Goal: Task Accomplishment & Management: Manage account settings

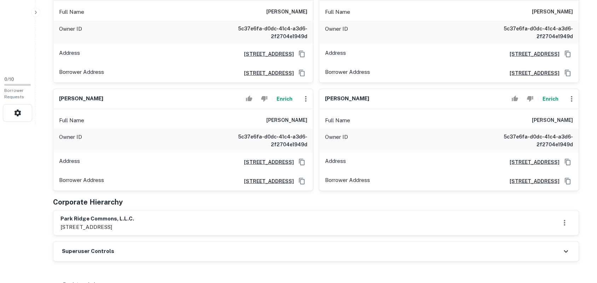
scroll to position [133, 0]
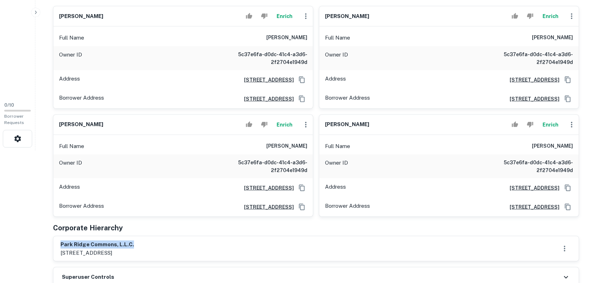
drag, startPoint x: 96, startPoint y: 243, endPoint x: 178, endPoint y: 236, distance: 82.1
copy h6 "park ridge commons, l.l.c."
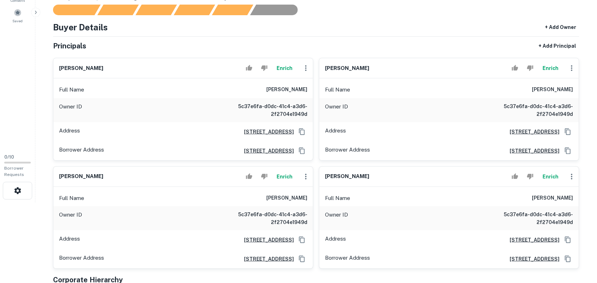
scroll to position [0, 0]
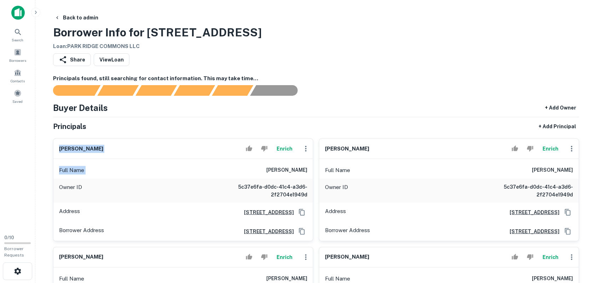
drag, startPoint x: 50, startPoint y: 150, endPoint x: 220, endPoint y: 163, distance: 170.3
click at [220, 163] on div "harry langer Enrich Full Name harry langer Owner ID 5c37e6fa-d0dc-41c4-a3d6-2f2…" at bounding box center [180, 187] width 266 height 109
drag, startPoint x: 158, startPoint y: 130, endPoint x: 150, endPoint y: 131, distance: 8.6
click at [158, 131] on div "Principals + Add Principal" at bounding box center [316, 126] width 526 height 13
drag, startPoint x: 120, startPoint y: 157, endPoint x: 128, endPoint y: 158, distance: 8.1
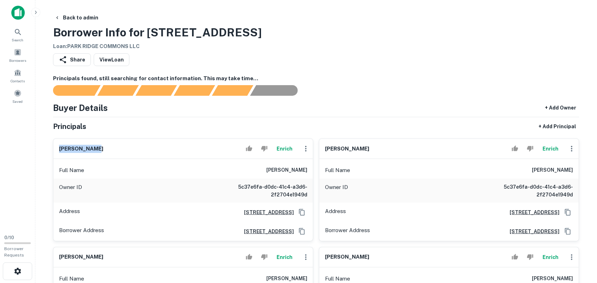
click at [124, 158] on div "harry langer Enrich" at bounding box center [183, 149] width 260 height 20
copy h6 "harry langer"
drag, startPoint x: 578, startPoint y: 85, endPoint x: 483, endPoint y: 69, distance: 96.1
click at [576, 80] on div "Principals found, still searching for contact information. This may take time..." at bounding box center [316, 86] width 526 height 22
drag, startPoint x: 323, startPoint y: 145, endPoint x: 400, endPoint y: 144, distance: 77.1
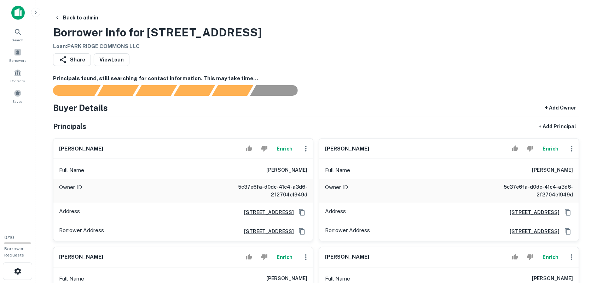
click at [399, 144] on div "thomas d langer Enrich" at bounding box center [449, 149] width 260 height 20
copy h6 "thomas d langer"
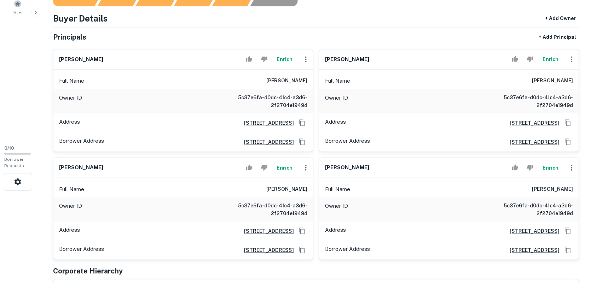
scroll to position [88, 0]
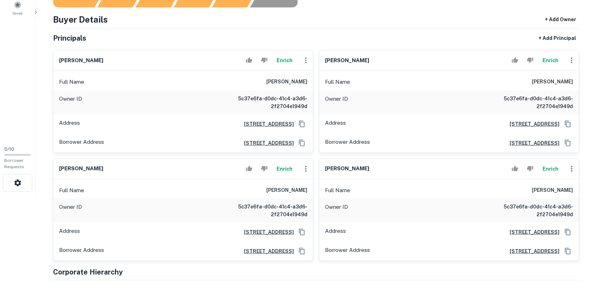
drag, startPoint x: 59, startPoint y: 168, endPoint x: 112, endPoint y: 167, distance: 53.4
click at [112, 167] on div "robert j walter Enrich" at bounding box center [183, 169] width 260 height 20
copy h6 "robert j walter"
drag, startPoint x: 323, startPoint y: 170, endPoint x: 377, endPoint y: 171, distance: 54.1
click at [376, 172] on div "william w perkins Enrich" at bounding box center [449, 169] width 260 height 20
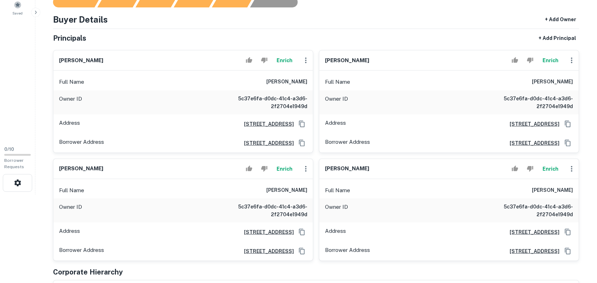
copy h6 "william w perkins"
drag, startPoint x: 120, startPoint y: 167, endPoint x: 151, endPoint y: 164, distance: 31.3
click at [151, 164] on div "robert j walter Enrich" at bounding box center [183, 169] width 260 height 20
copy h6 "robert j walter"
drag, startPoint x: 335, startPoint y: 171, endPoint x: 392, endPoint y: 172, distance: 57.0
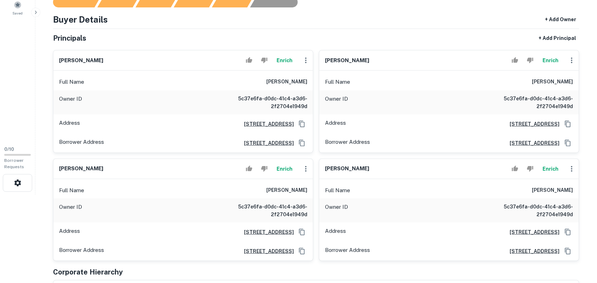
click at [392, 172] on div "harry langer Enrich Full Name harry langer Owner ID 5c37e6fa-d0dc-41c4-a3d6-2f2…" at bounding box center [313, 153] width 532 height 217
drag, startPoint x: 362, startPoint y: 172, endPoint x: 387, endPoint y: 172, distance: 25.8
click at [387, 172] on div "william w perkins Enrich" at bounding box center [449, 169] width 260 height 20
copy h6 "william w perkins"
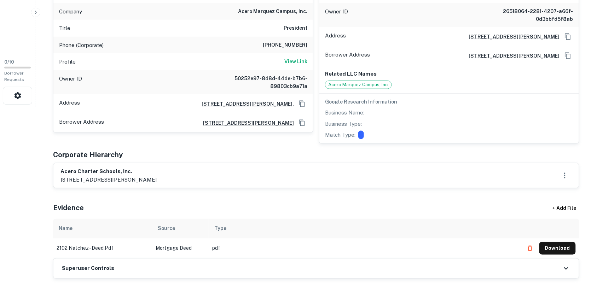
scroll to position [177, 0]
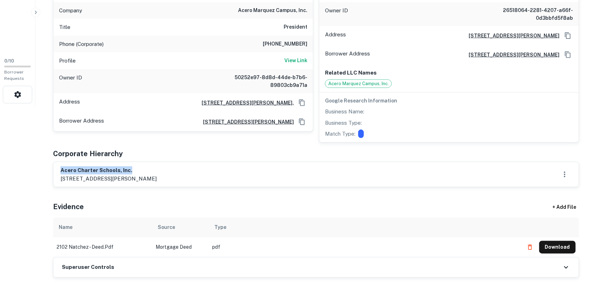
drag, startPoint x: 59, startPoint y: 164, endPoint x: 144, endPoint y: 168, distance: 85.0
click at [143, 169] on div "acero charter schools, inc. 209 w. jackson boulevard, suite 500, chicago, il, 6…" at bounding box center [316, 174] width 526 height 25
copy h6 "acero charter schools, inc."
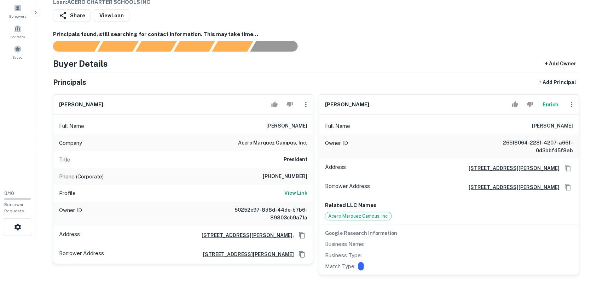
scroll to position [88, 0]
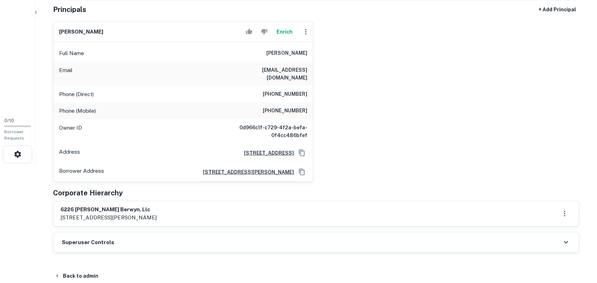
scroll to position [177, 0]
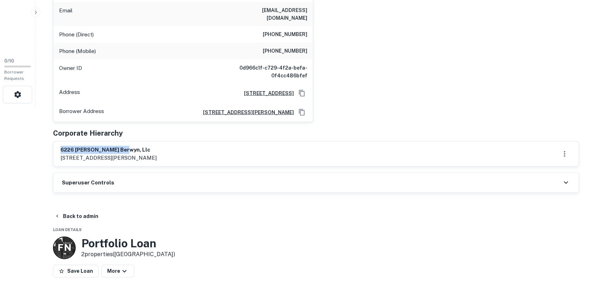
drag, startPoint x: 58, startPoint y: 138, endPoint x: 169, endPoint y: 143, distance: 110.9
click at [169, 143] on div "6226 ogden berwyn, llc 6226 w ogden ave, berwyn, il, 60402" at bounding box center [316, 154] width 526 height 25
copy h6 "6226 ogden berwyn, llc"
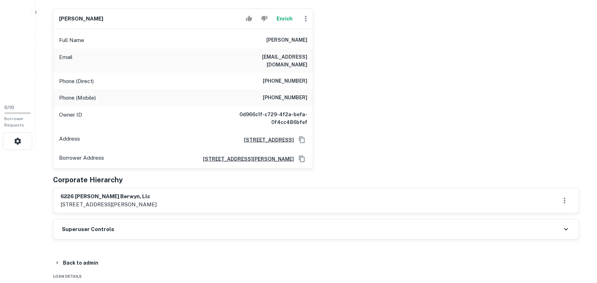
scroll to position [88, 0]
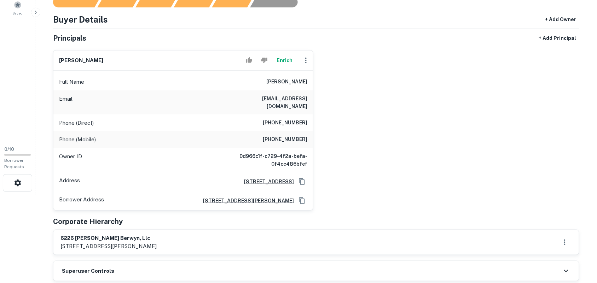
drag, startPoint x: 54, startPoint y: 60, endPoint x: 119, endPoint y: 66, distance: 65.7
click at [119, 66] on div "petrit fejzuloski Enrich Full Name petrit fejzuloski Email pfejzuloski@gmail.co…" at bounding box center [180, 128] width 266 height 166
copy h6 "petrit fejzuloski"
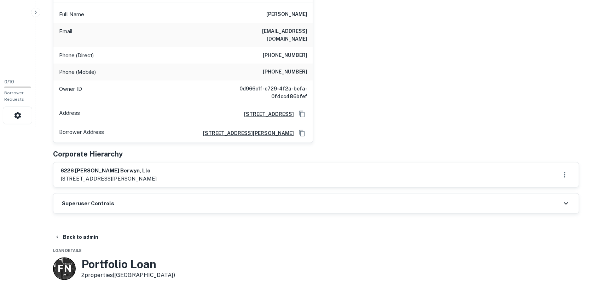
scroll to position [265, 0]
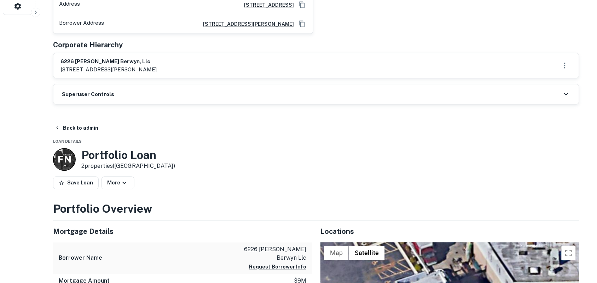
click at [142, 86] on div "Superuser Controls" at bounding box center [316, 95] width 526 height 20
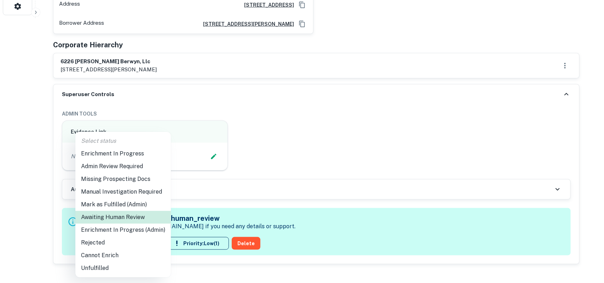
click at [124, 230] on li "Enrichment In Progress (Admin)" at bounding box center [123, 230] width 96 height 13
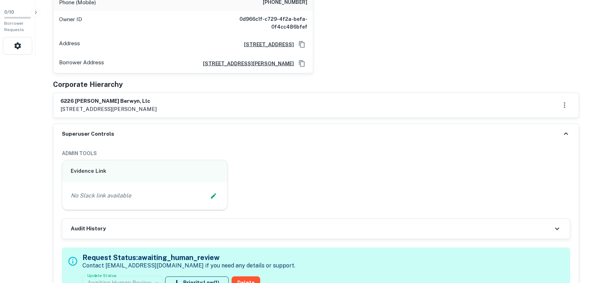
scroll to position [177, 0]
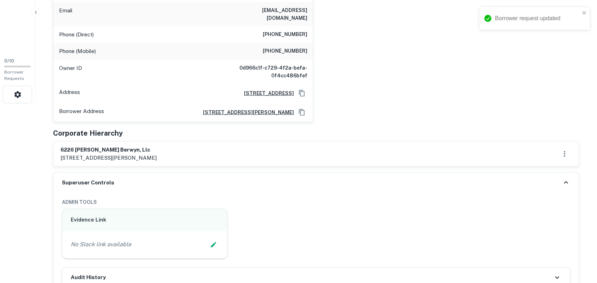
type input "**********"
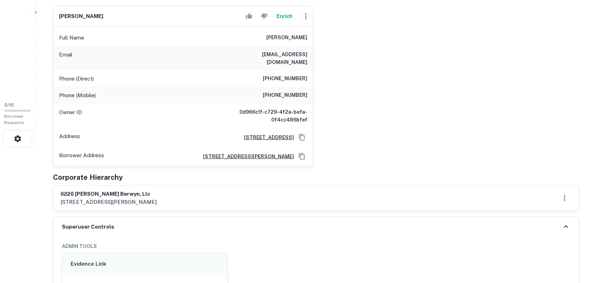
drag, startPoint x: 375, startPoint y: 41, endPoint x: 379, endPoint y: 48, distance: 8.3
click at [379, 48] on div "petrit fejzuloski Enrich Full Name petrit fejzuloski Email pfejzuloski@gmail.co…" at bounding box center [313, 83] width 532 height 166
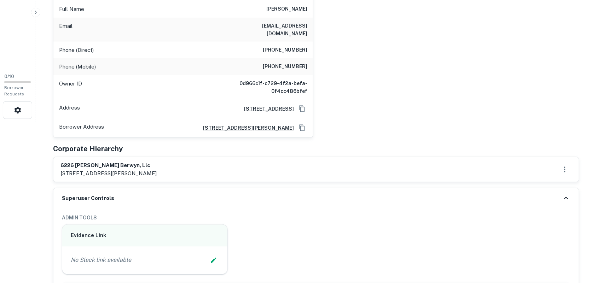
scroll to position [177, 0]
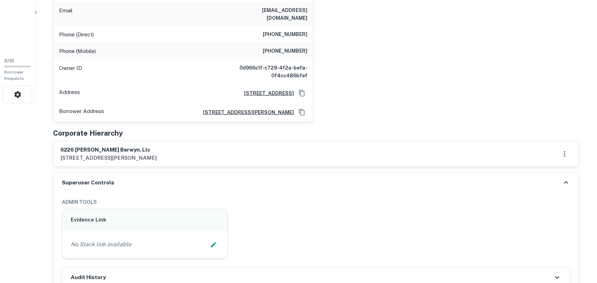
click at [567, 147] on button "button" at bounding box center [565, 154] width 14 height 14
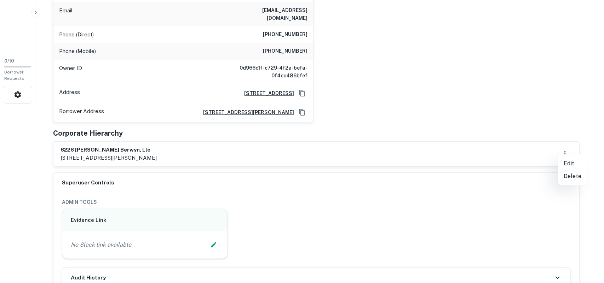
click at [212, 238] on div at bounding box center [302, 141] width 604 height 283
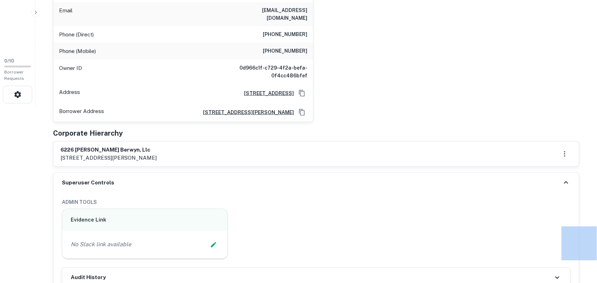
click at [211, 239] on div at bounding box center [298, 141] width 597 height 283
click at [219, 240] on div "No Slack link available" at bounding box center [145, 245] width 148 height 11
click at [212, 243] on icon "Edit Slack Link" at bounding box center [213, 245] width 5 height 5
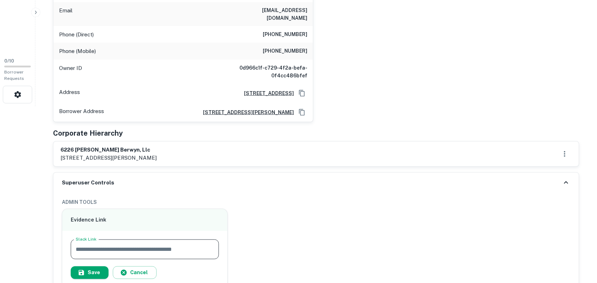
click at [212, 240] on input "Slack Link" at bounding box center [145, 250] width 148 height 20
paste input "**********"
type input "**********"
click at [92, 267] on button "Save" at bounding box center [90, 273] width 38 height 13
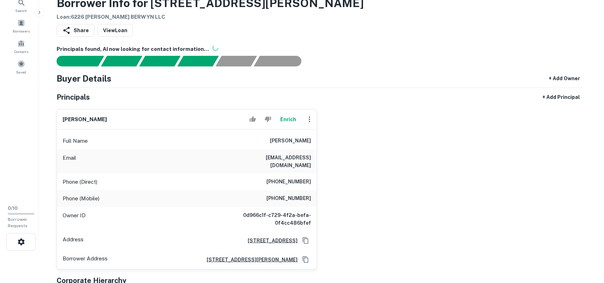
scroll to position [0, 0]
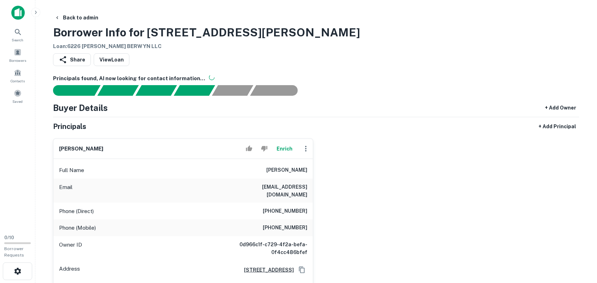
click at [305, 154] on button "button" at bounding box center [306, 149] width 14 height 14
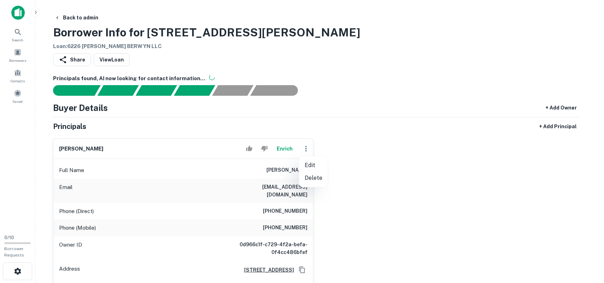
click at [314, 168] on li "Edit" at bounding box center [313, 165] width 29 height 13
select select "**"
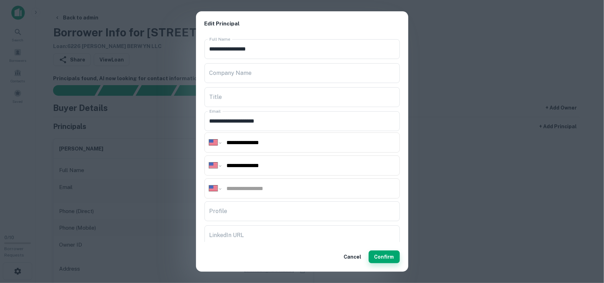
click at [397, 254] on button "Confirm" at bounding box center [384, 257] width 31 height 13
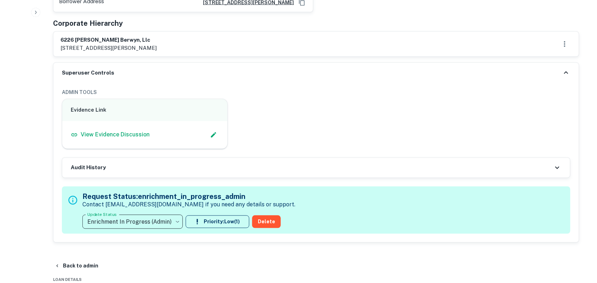
scroll to position [354, 0]
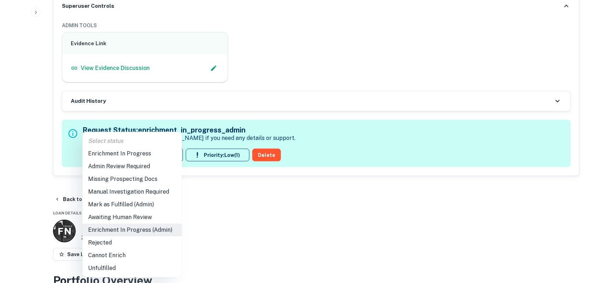
click at [139, 202] on li "Mark as Fulfilled (Admin)" at bounding box center [131, 204] width 99 height 13
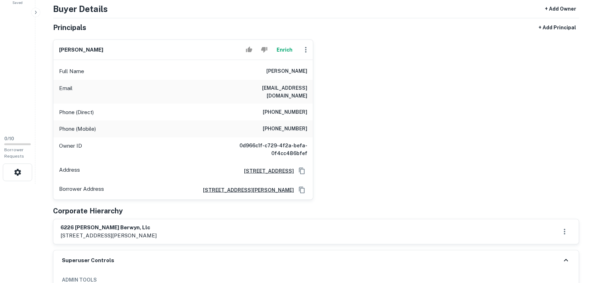
scroll to position [44, 0]
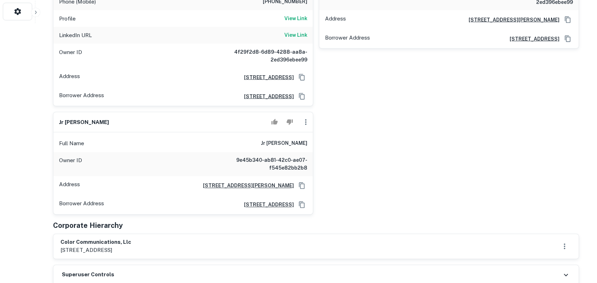
scroll to position [308, 0]
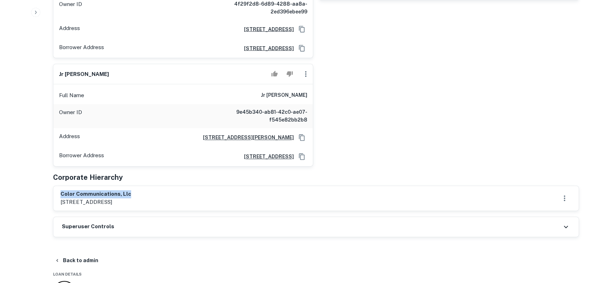
drag, startPoint x: 59, startPoint y: 186, endPoint x: 177, endPoint y: 180, distance: 118.7
click at [170, 186] on div "color communications, llc 4000 west fillmore st, chicago, il, 60624" at bounding box center [316, 198] width 526 height 25
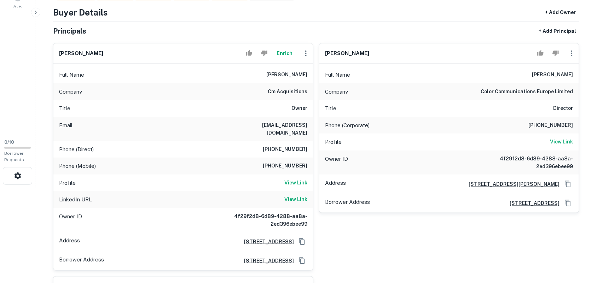
scroll to position [87, 0]
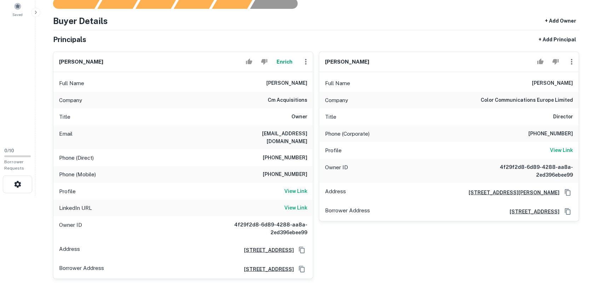
drag, startPoint x: 52, startPoint y: 59, endPoint x: 144, endPoint y: 68, distance: 92.4
click at [144, 68] on div "michael felvey Enrich Full Name michael felvey Company cm acquisitions Title Ow…" at bounding box center [180, 162] width 266 height 233
copy h6 "michael felvey"
click at [367, 32] on div "Buyer Details + Add Owner Principals + Add Principal michael felvey Enrich Full…" at bounding box center [316, 224] width 526 height 418
drag, startPoint x: 323, startPoint y: 59, endPoint x: 374, endPoint y: 66, distance: 51.4
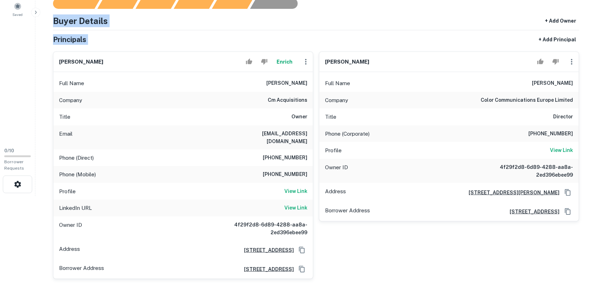
click at [373, 66] on div "paul decker jr." at bounding box center [449, 62] width 260 height 20
copy h6 "paul decker jr."
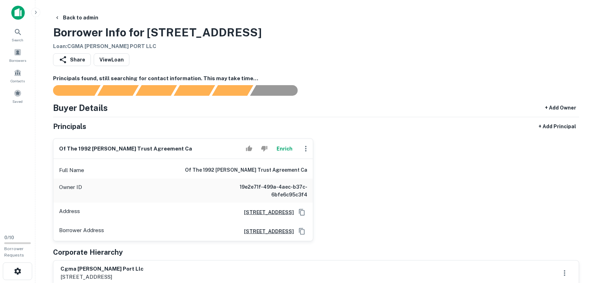
scroll to position [44, 0]
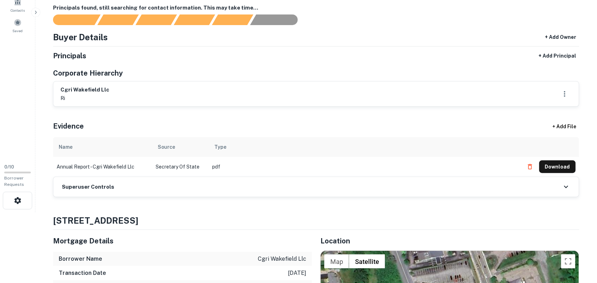
scroll to position [56, 0]
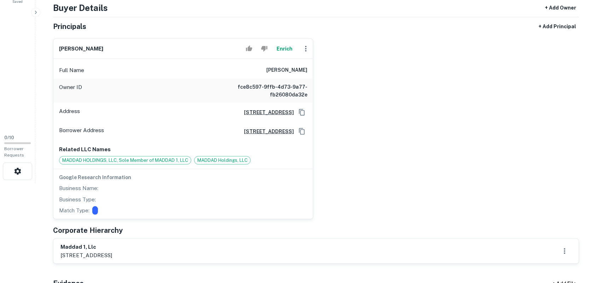
scroll to position [200, 0]
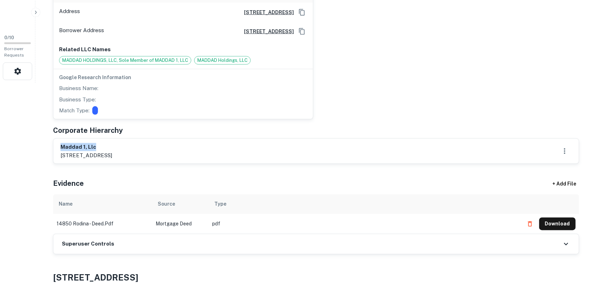
drag, startPoint x: 60, startPoint y: 142, endPoint x: 118, endPoint y: 139, distance: 57.8
click at [117, 139] on div "maddad 1, llc 10064 s 134th st, omaha, ne, 68138" at bounding box center [316, 151] width 526 height 25
copy h6 "maddad 1, llc"
click at [402, 76] on div "james b meyers Enrich Full Name james b meyers Owner ID fce8c597-9ffb-4d73-9a77…" at bounding box center [313, 26] width 532 height 187
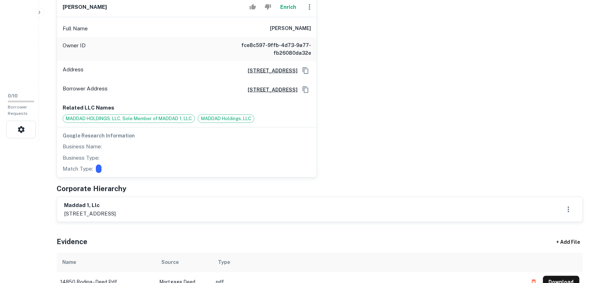
scroll to position [112, 0]
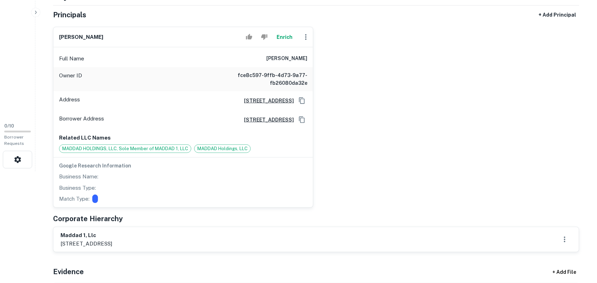
drag, startPoint x: 57, startPoint y: 29, endPoint x: 120, endPoint y: 29, distance: 63.7
click at [120, 29] on div "james b meyers Enrich" at bounding box center [183, 37] width 260 height 20
copy h6 "james b meyers"
click at [400, 94] on div "james b meyers Enrich Full Name james b meyers Owner ID fce8c597-9ffb-4d73-9a77…" at bounding box center [313, 114] width 532 height 187
click at [307, 35] on icon "button" at bounding box center [306, 37] width 8 height 8
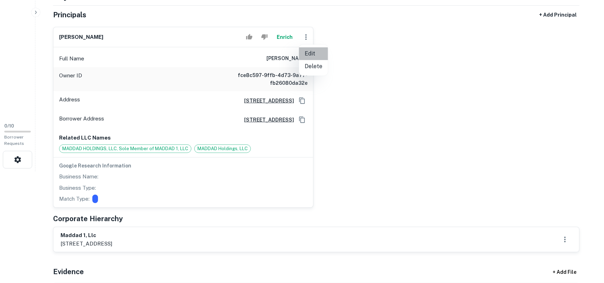
click at [321, 54] on li "Edit" at bounding box center [313, 53] width 29 height 13
select select "**"
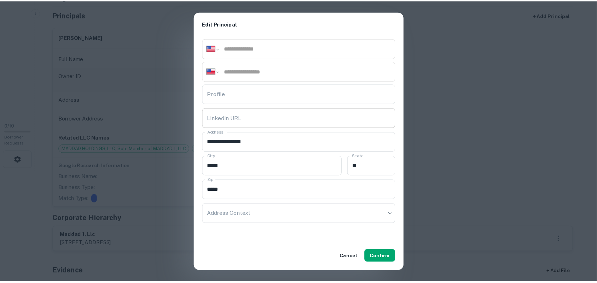
scroll to position [118, 0]
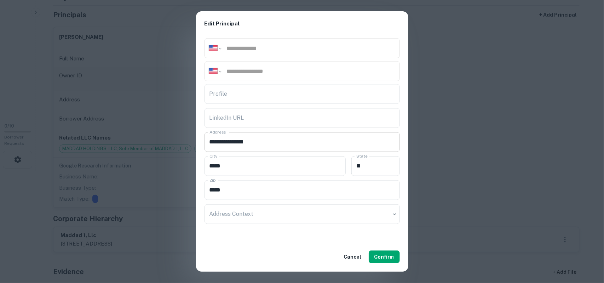
click at [336, 143] on input "**********" at bounding box center [301, 142] width 195 height 20
type input "*"
click at [283, 181] on input "****" at bounding box center [301, 190] width 195 height 20
type input "*"
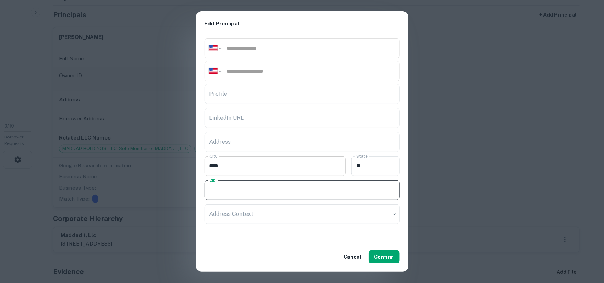
click at [285, 163] on input "****" at bounding box center [275, 166] width 142 height 20
type input "*"
click at [356, 164] on input "*" at bounding box center [375, 166] width 48 height 20
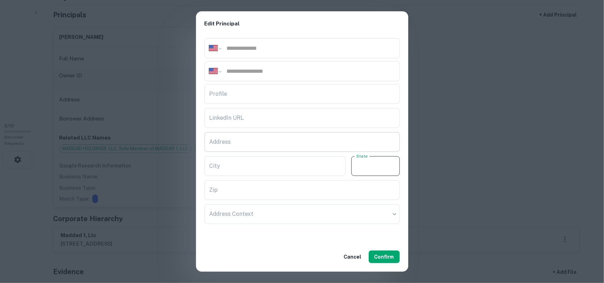
click at [350, 147] on input "Address" at bounding box center [301, 142] width 195 height 20
paste input "**********"
type input "**********"
click at [391, 252] on button "Confirm" at bounding box center [384, 257] width 31 height 13
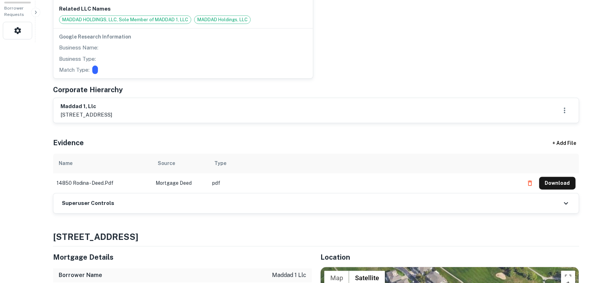
scroll to position [244, 0]
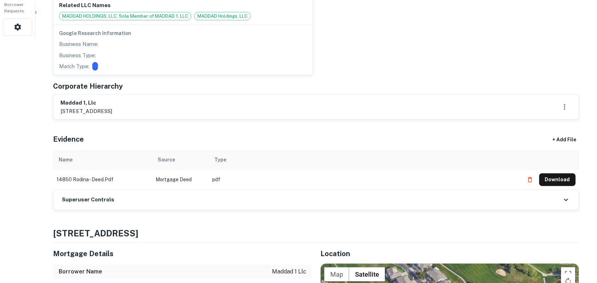
drag, startPoint x: 558, startPoint y: 200, endPoint x: 554, endPoint y: 203, distance: 4.3
click at [559, 201] on div "Superuser Controls" at bounding box center [316, 200] width 526 height 20
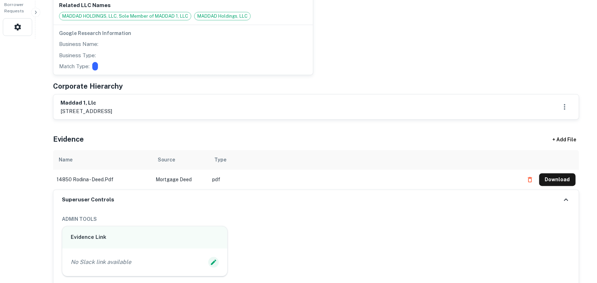
click at [218, 262] on button "Edit Slack Link" at bounding box center [213, 263] width 11 height 11
click at [216, 270] on input "Slack Link" at bounding box center [145, 268] width 148 height 20
paste input "**********"
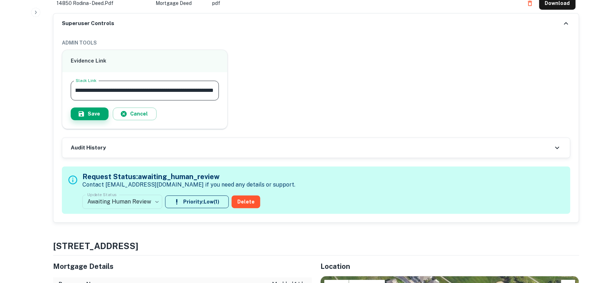
type input "**********"
drag, startPoint x: 85, startPoint y: 110, endPoint x: 87, endPoint y: 117, distance: 8.1
click at [86, 110] on button "Save" at bounding box center [90, 114] width 38 height 13
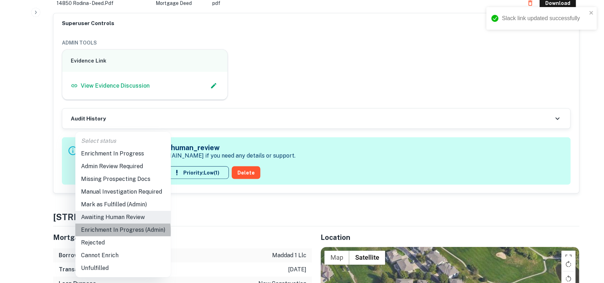
click at [107, 232] on li "Enrichment In Progress (Admin)" at bounding box center [123, 230] width 96 height 13
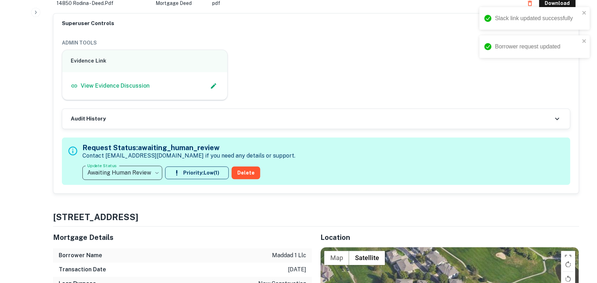
type input "**********"
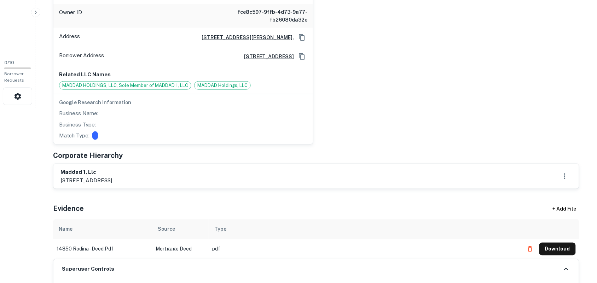
scroll to position [177, 0]
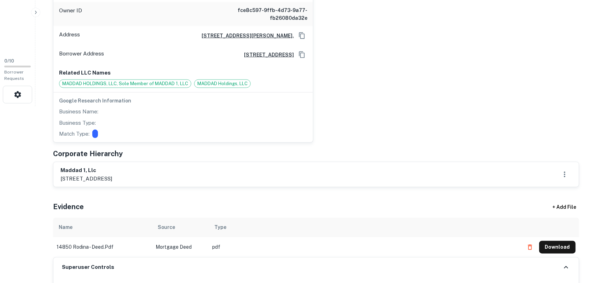
click at [556, 244] on button "Download" at bounding box center [557, 247] width 36 height 13
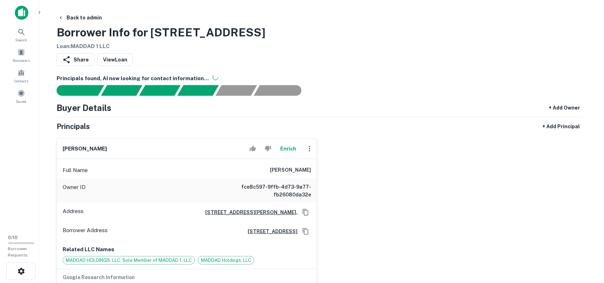
scroll to position [44, 0]
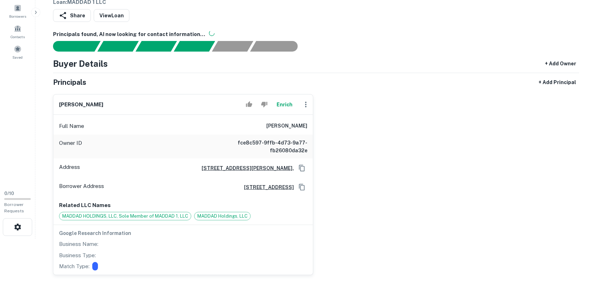
click at [441, 115] on div "james b meyers Enrich Full Name james b meyers Owner ID fce8c597-9ffb-4d73-9a77…" at bounding box center [313, 182] width 532 height 187
drag, startPoint x: 354, startPoint y: 97, endPoint x: 334, endPoint y: 98, distance: 20.2
click at [354, 97] on div "james b meyers Enrich Full Name james b meyers Owner ID fce8c597-9ffb-4d73-9a77…" at bounding box center [313, 182] width 532 height 187
click at [303, 104] on icon "button" at bounding box center [306, 104] width 8 height 8
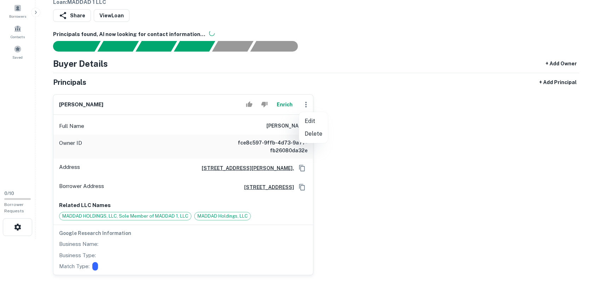
click at [308, 121] on li "Edit" at bounding box center [313, 121] width 29 height 13
select select "**"
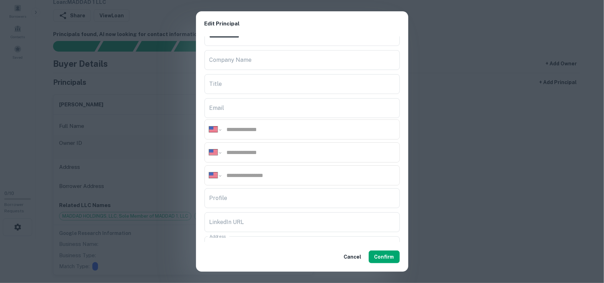
scroll to position [0, 0]
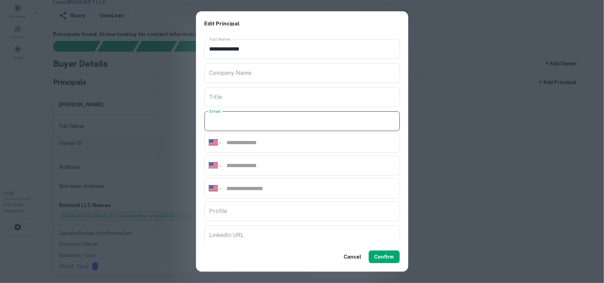
click at [282, 117] on input "Email" at bounding box center [301, 121] width 195 height 20
paste input "**********"
type input "**********"
click at [319, 142] on input "tel" at bounding box center [310, 143] width 169 height 8
paste input "**********"
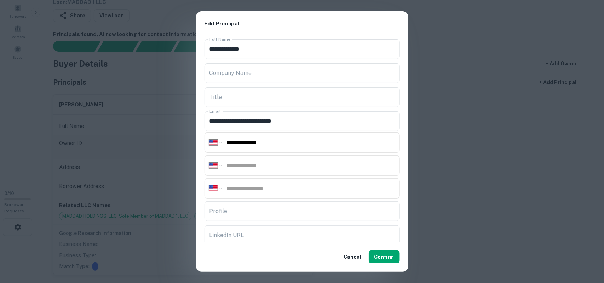
type input "**********"
drag, startPoint x: 295, startPoint y: 166, endPoint x: 300, endPoint y: 170, distance: 5.8
click at [295, 167] on input "tel" at bounding box center [310, 166] width 169 height 8
paste input "**********"
type input "**********"
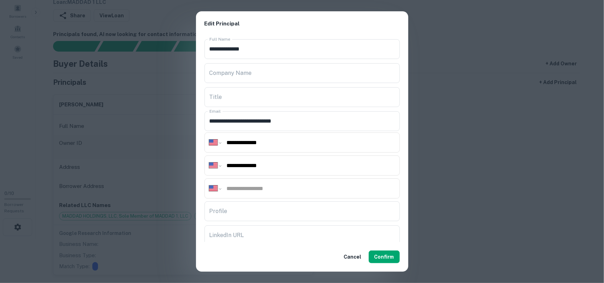
click at [267, 170] on input "tel" at bounding box center [310, 166] width 169 height 8
paste input "**********"
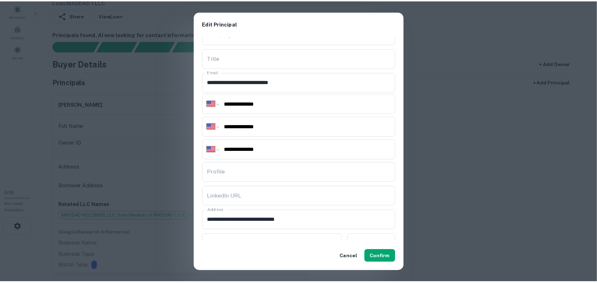
scroll to position [118, 0]
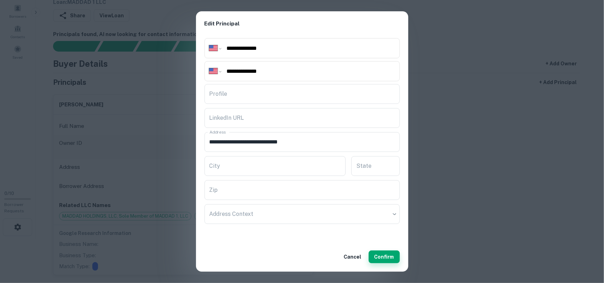
type input "**********"
click at [385, 254] on button "Confirm" at bounding box center [384, 257] width 31 height 13
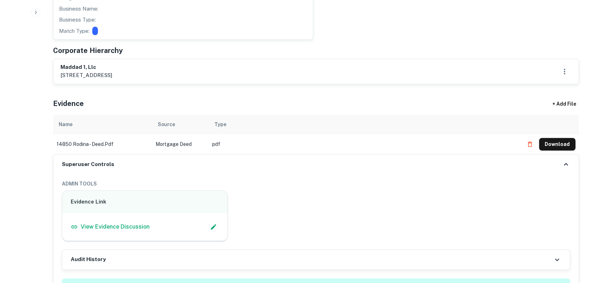
scroll to position [486, 0]
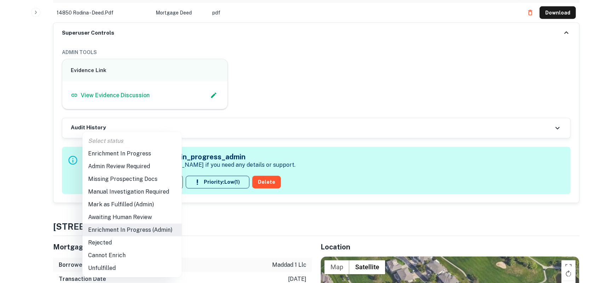
drag, startPoint x: 342, startPoint y: 54, endPoint x: 292, endPoint y: 102, distance: 68.8
click at [342, 55] on div at bounding box center [302, 141] width 604 height 283
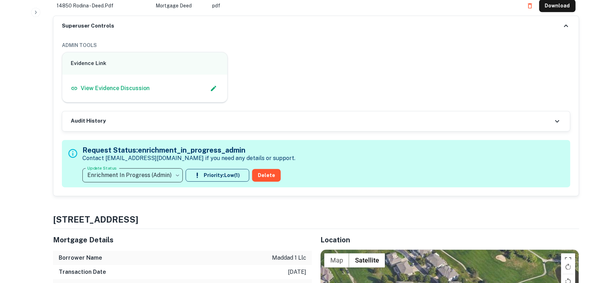
scroll to position [531, 0]
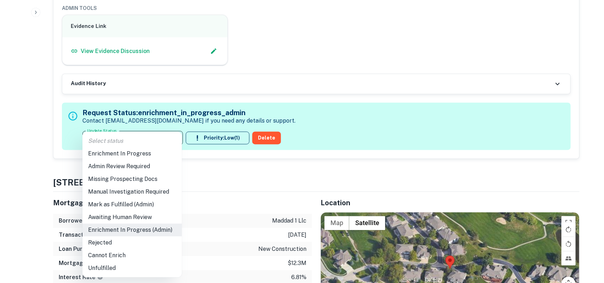
click at [156, 204] on li "Mark as Fulfilled (Admin)" at bounding box center [131, 204] width 99 height 13
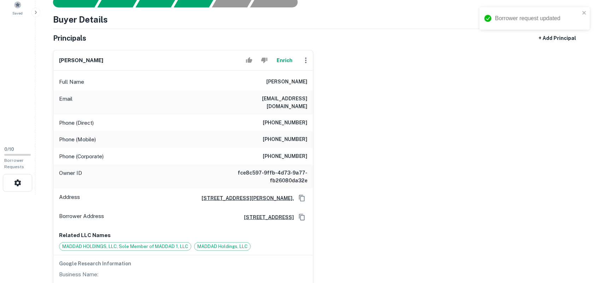
scroll to position [44, 0]
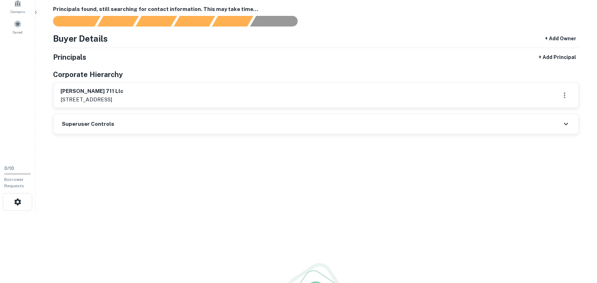
click at [596, 162] on html "Search Borrowers Contacts Saved 0 / 10 Borrower Requests Back to admin Borrower…" at bounding box center [298, 72] width 597 height 283
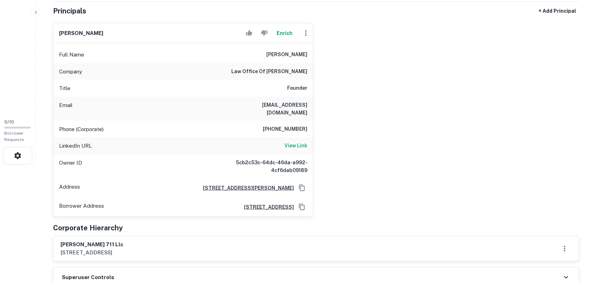
scroll to position [158, 0]
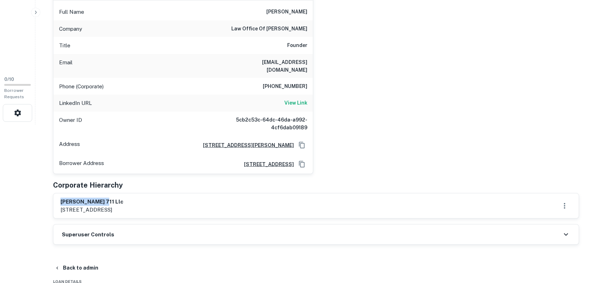
drag, startPoint x: 62, startPoint y: 191, endPoint x: 109, endPoint y: 189, distance: 46.4
click at [109, 194] on div "[PERSON_NAME] 711 llc [STREET_ADDRESS]" at bounding box center [316, 206] width 526 height 25
copy h6 "[PERSON_NAME] 711 llc"
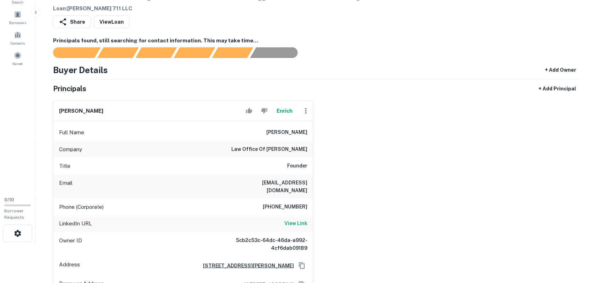
scroll to position [26, 0]
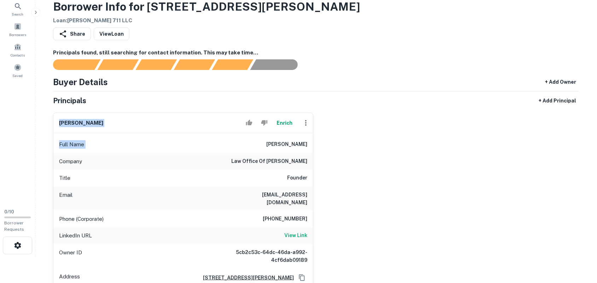
drag, startPoint x: 57, startPoint y: 119, endPoint x: 218, endPoint y: 134, distance: 161.3
click at [218, 134] on div "[PERSON_NAME] Enrich Full Name [PERSON_NAME] Company law office of [PERSON_NAME…" at bounding box center [183, 210] width 260 height 194
copy div "[PERSON_NAME] Full Name"
click at [303, 37] on div "Share View Loan" at bounding box center [316, 36] width 526 height 16
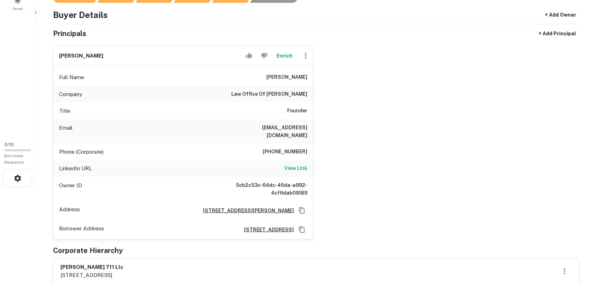
scroll to position [203, 0]
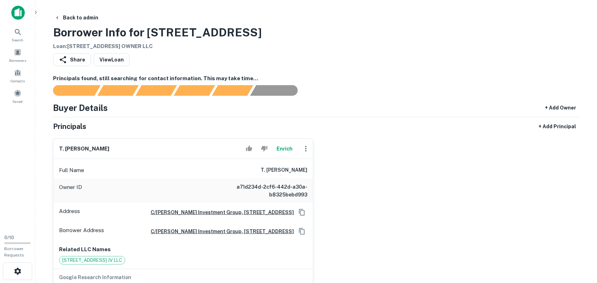
drag, startPoint x: 0, startPoint y: 298, endPoint x: 604, endPoint y: 301, distance: 603.5
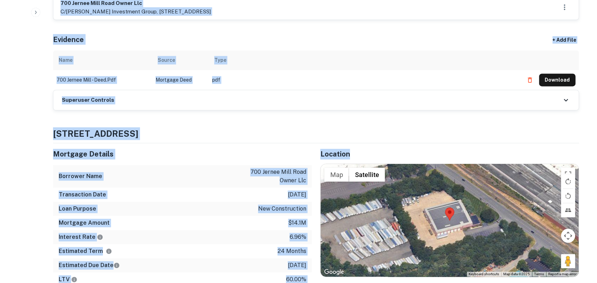
scroll to position [420, 0]
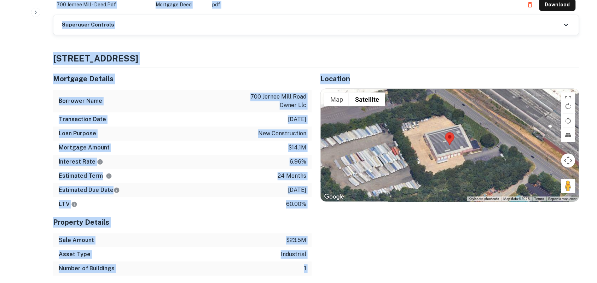
drag, startPoint x: 604, startPoint y: 301, endPoint x: 328, endPoint y: 261, distance: 278.5
click at [328, 261] on div "Back to admin Borrower Info for [STREET_ADDRESS] Loan : [STREET_ADDRESS] OWNER …" at bounding box center [316, 261] width 543 height 1341
click at [258, 9] on td "pdf" at bounding box center [365, 5] width 312 height 20
click at [267, 15] on td "pdf" at bounding box center [365, 5] width 312 height 20
